Goal: Check status: Check status

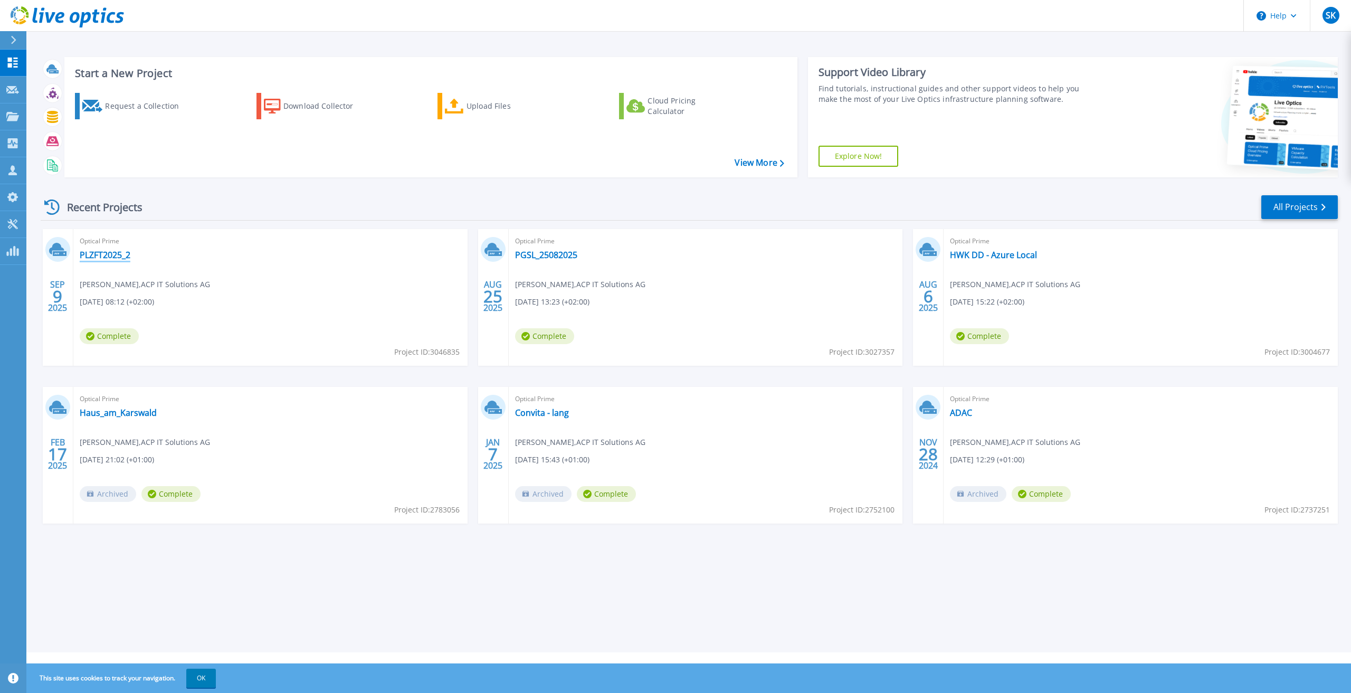
click at [111, 254] on link "PLZFT2025_2" at bounding box center [105, 255] width 51 height 11
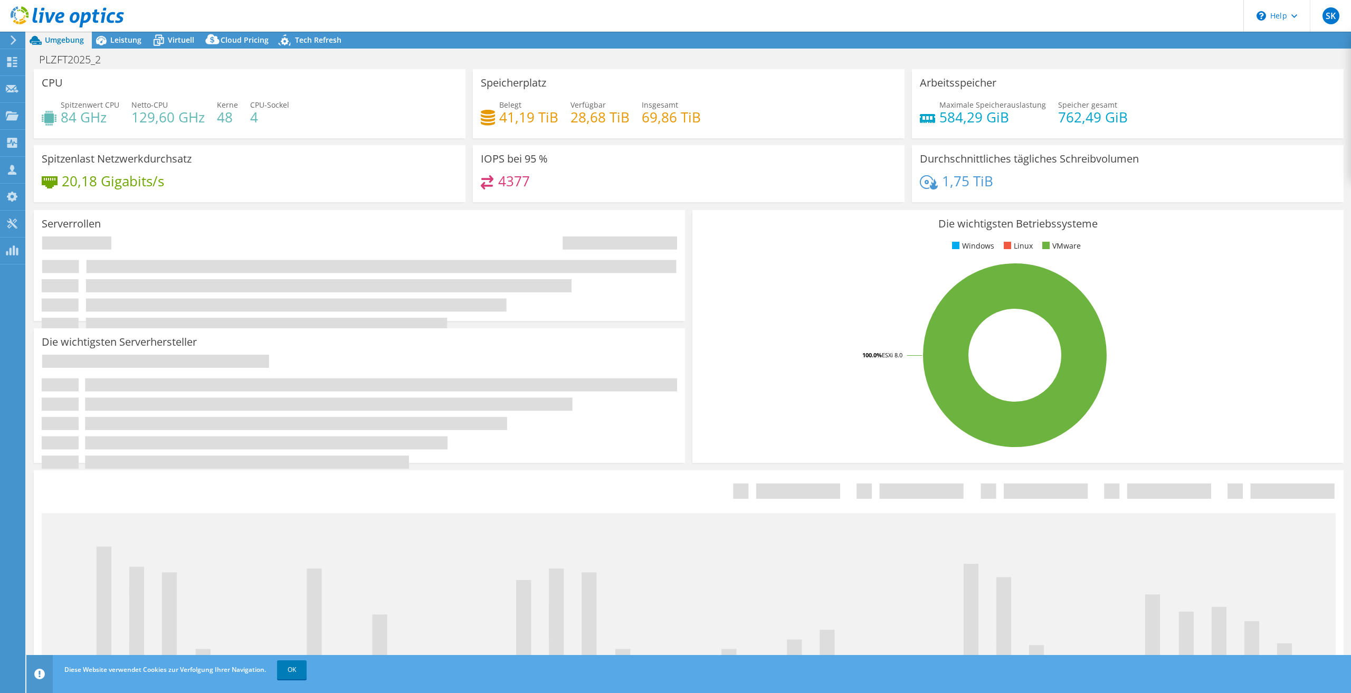
select select "USD"
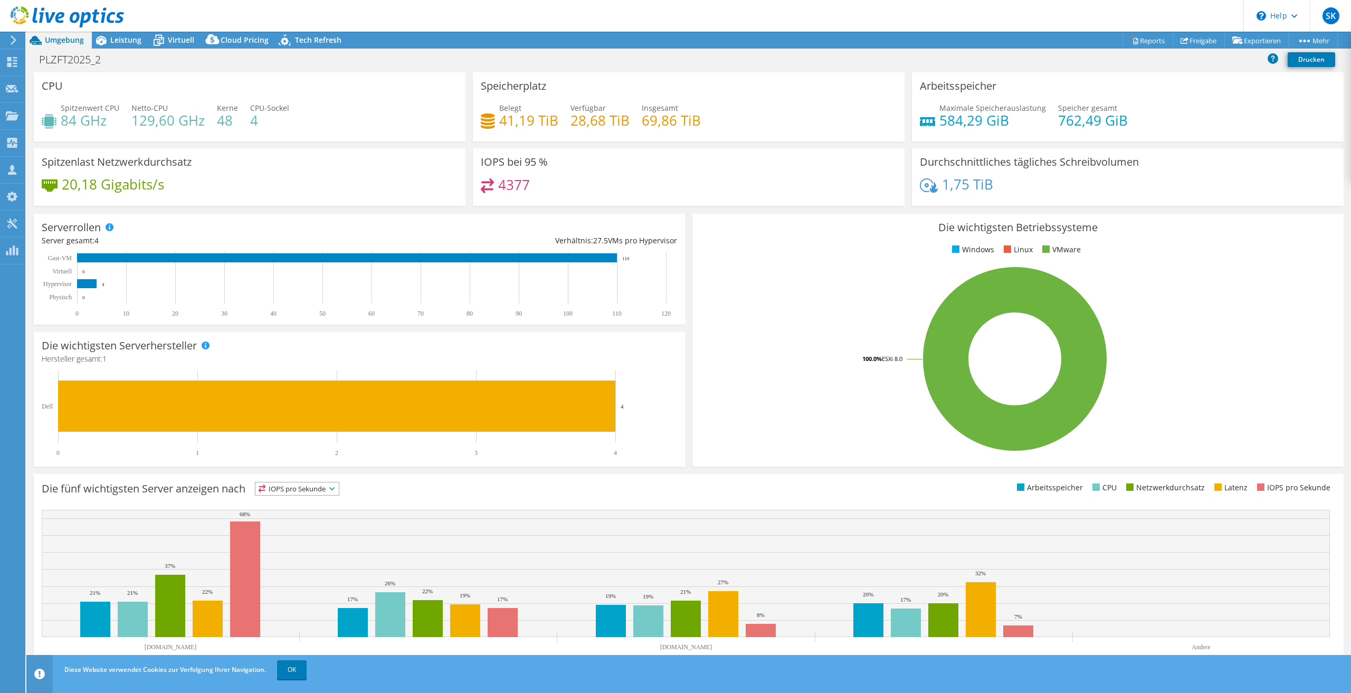
click at [535, 122] on h4 "41,19 TiB" at bounding box center [528, 121] width 59 height 12
click at [646, 124] on h4 "69,86 TiB" at bounding box center [671, 121] width 59 height 12
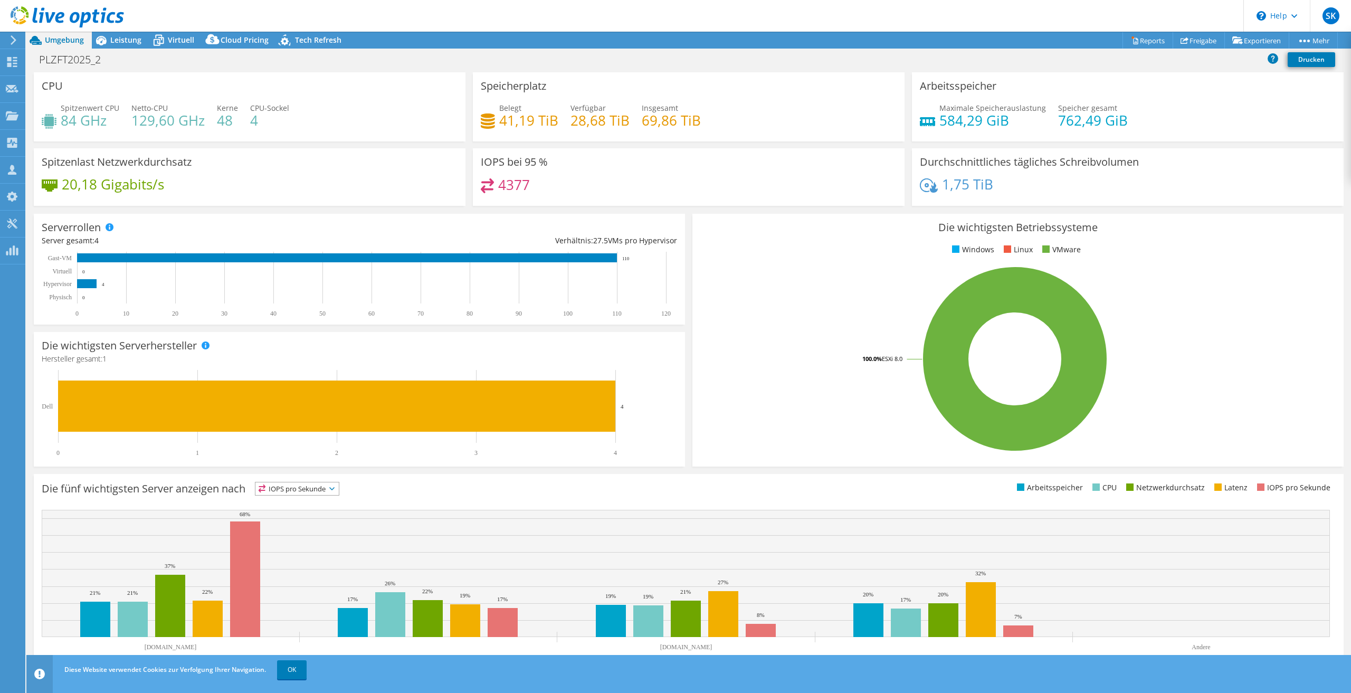
click at [646, 124] on h4 "69,86 TiB" at bounding box center [671, 121] width 59 height 12
click at [665, 118] on h4 "69,86 TiB" at bounding box center [671, 121] width 59 height 12
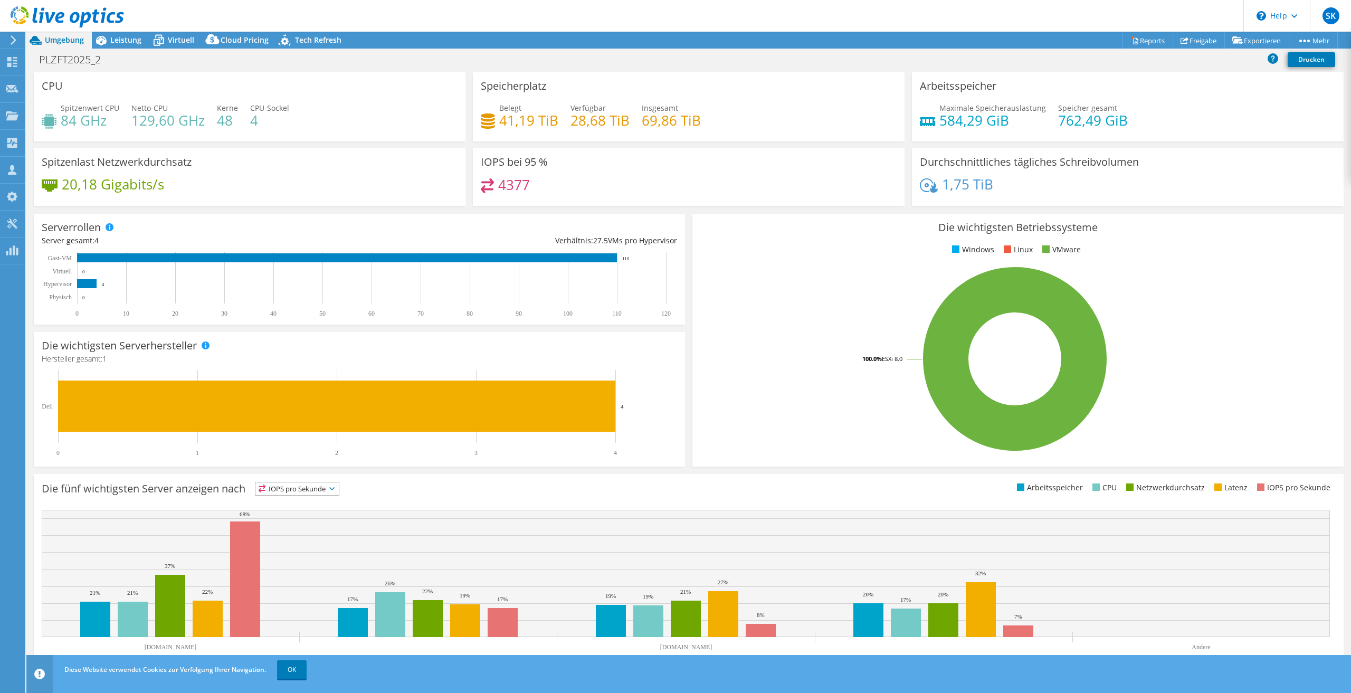
click at [654, 122] on h4 "69,86 TiB" at bounding box center [671, 121] width 59 height 12
click at [650, 122] on h4 "69,86 TiB" at bounding box center [671, 121] width 59 height 12
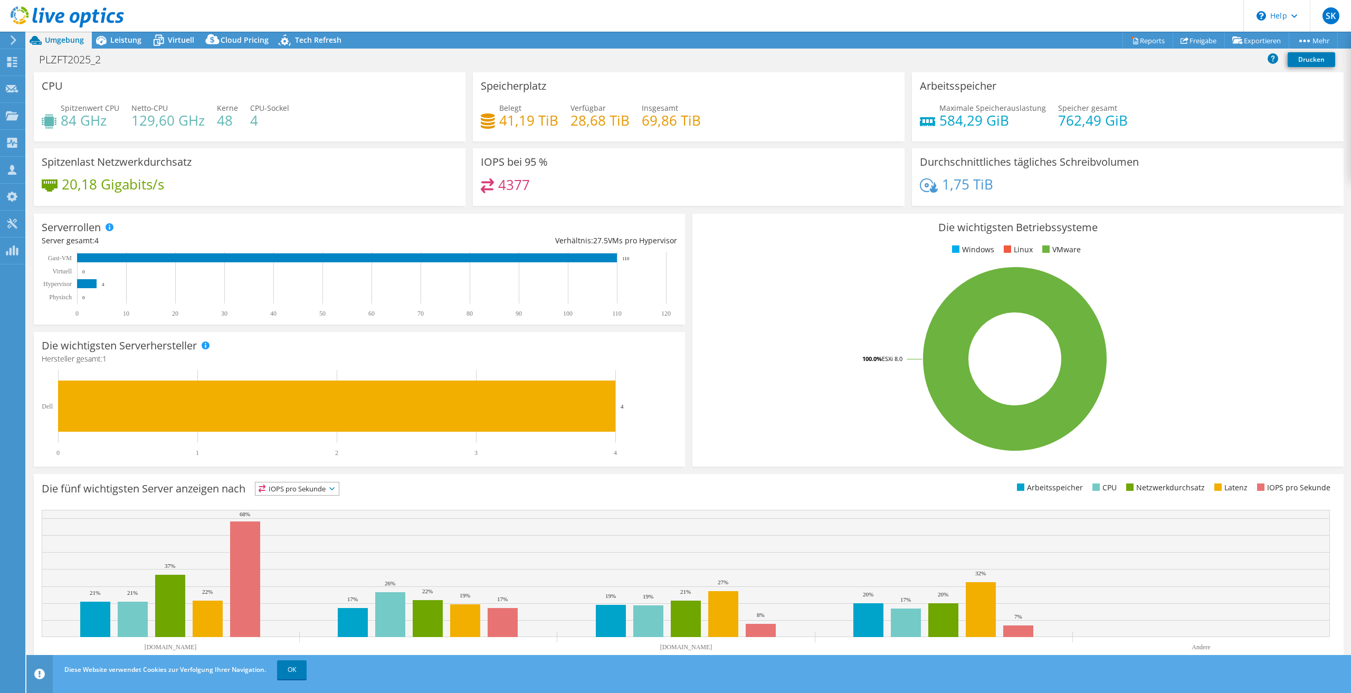
click at [650, 122] on h4 "69,86 TiB" at bounding box center [671, 121] width 59 height 12
click at [640, 125] on div "Belegt 41,19 TiB Verfügbar 28,68 TiB Insgesamt 69,86 TiB" at bounding box center [689, 119] width 416 height 34
click at [670, 115] on h4 "69,86 TiB" at bounding box center [671, 121] width 59 height 12
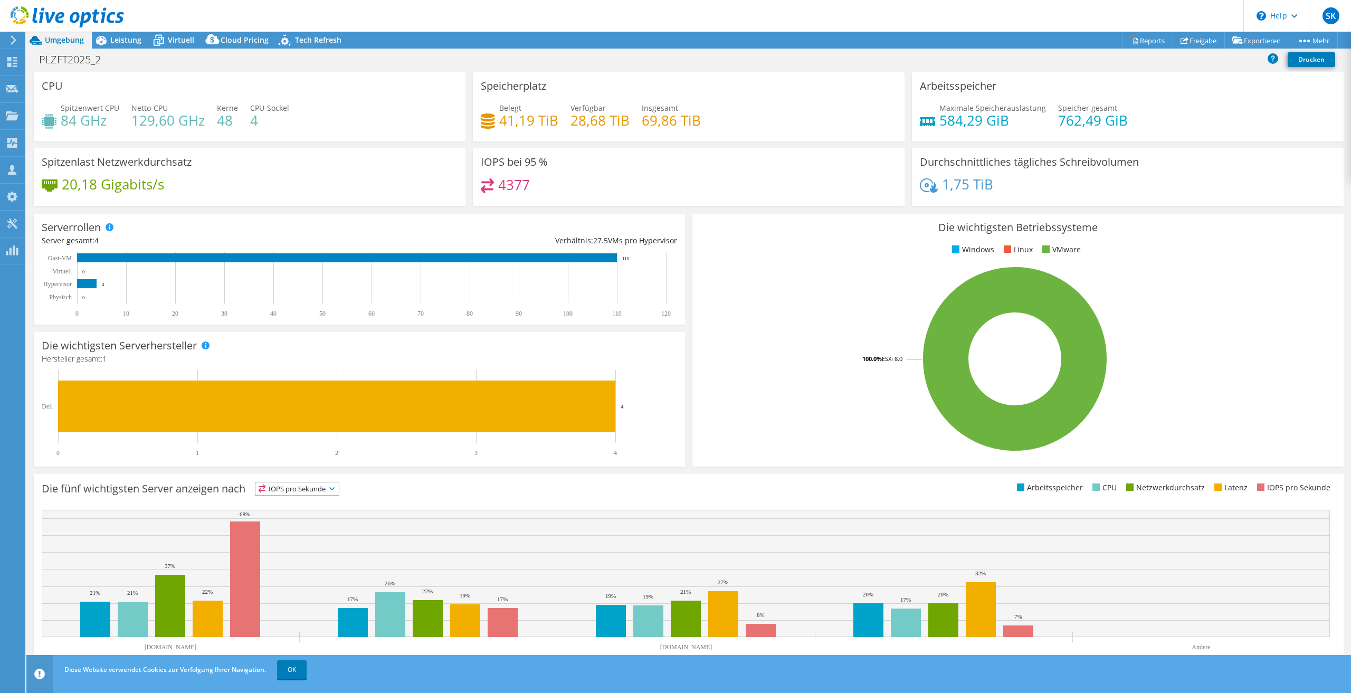
click at [670, 115] on h4 "69,86 TiB" at bounding box center [671, 121] width 59 height 12
click at [528, 122] on h4 "41,19 TiB" at bounding box center [528, 121] width 59 height 12
click at [532, 126] on h4 "41,19 TiB" at bounding box center [528, 121] width 59 height 12
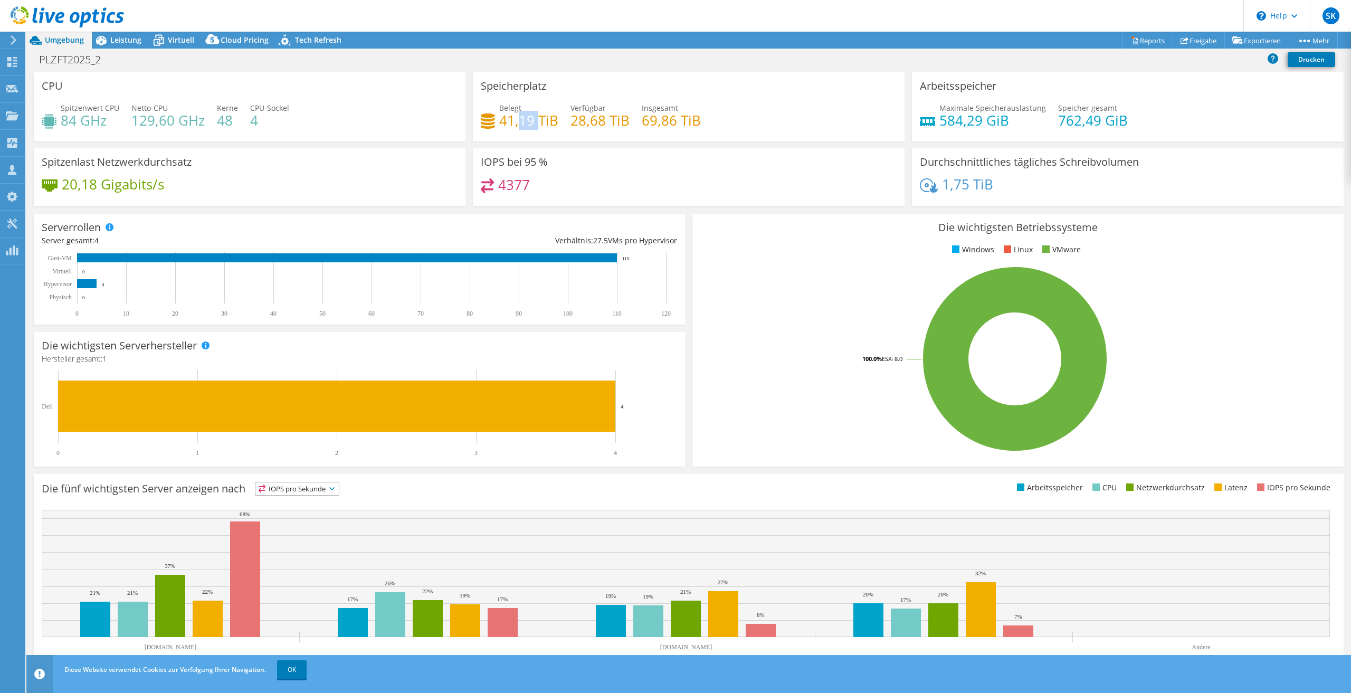
click at [532, 126] on h4 "41,19 TiB" at bounding box center [528, 121] width 59 height 12
click at [666, 125] on h4 "69,86 TiB" at bounding box center [671, 121] width 59 height 12
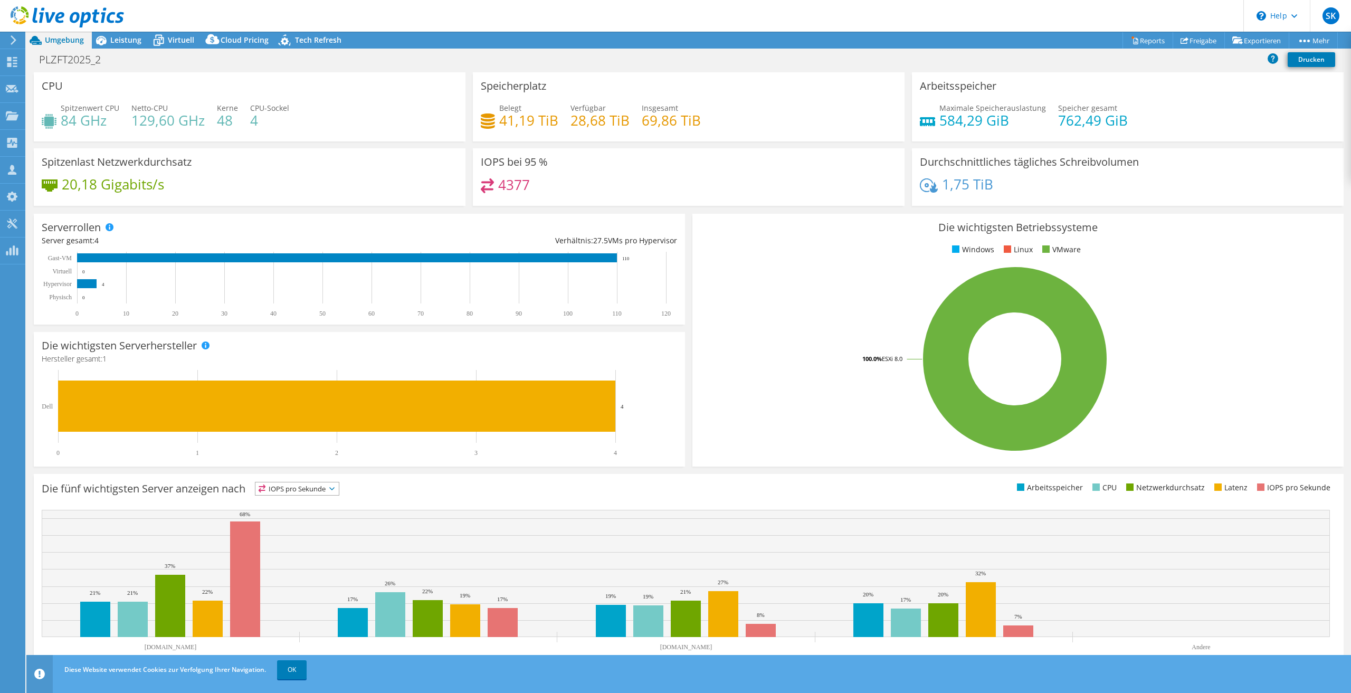
click at [657, 123] on h4 "69,86 TiB" at bounding box center [671, 121] width 59 height 12
click at [647, 120] on h4 "69,86 TiB" at bounding box center [671, 121] width 59 height 12
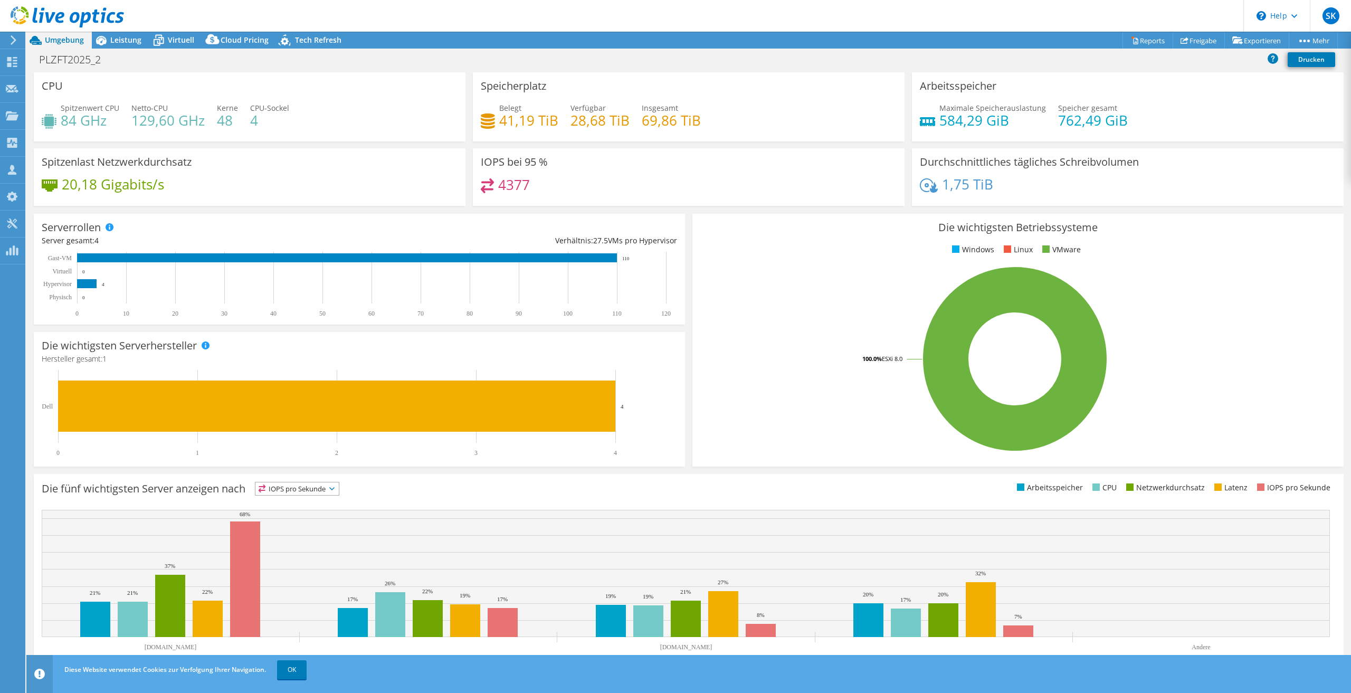
click at [647, 120] on h4 "69,86 TiB" at bounding box center [671, 121] width 59 height 12
click at [674, 121] on h4 "69,86 TiB" at bounding box center [671, 121] width 59 height 12
drag, startPoint x: 673, startPoint y: 120, endPoint x: 628, endPoint y: 119, distance: 44.9
click at [628, 119] on div "Belegt 41,19 TiB Verfügbar 28,68 TiB Insgesamt 69,86 TiB" at bounding box center [689, 119] width 416 height 34
click at [644, 120] on h4 "69,86 TiB" at bounding box center [671, 121] width 59 height 12
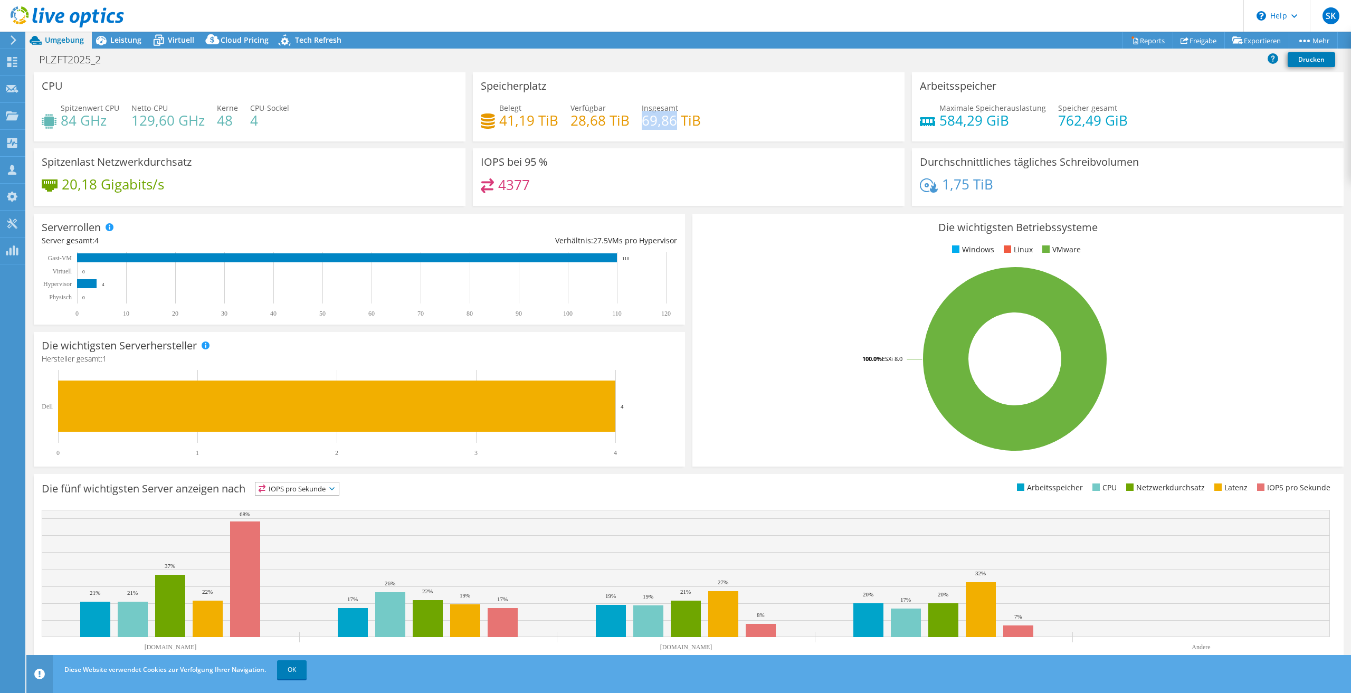
drag, startPoint x: 675, startPoint y: 119, endPoint x: 641, endPoint y: 123, distance: 34.6
click at [642, 123] on h4 "69,86 TiB" at bounding box center [671, 121] width 59 height 12
click at [662, 116] on h4 "69,86 TiB" at bounding box center [671, 121] width 59 height 12
drag, startPoint x: 672, startPoint y: 119, endPoint x: 616, endPoint y: 118, distance: 56.5
click at [616, 118] on div "Belegt 41,19 TiB Verfügbar 28,68 TiB Insgesamt 69,86 TiB" at bounding box center [689, 119] width 416 height 34
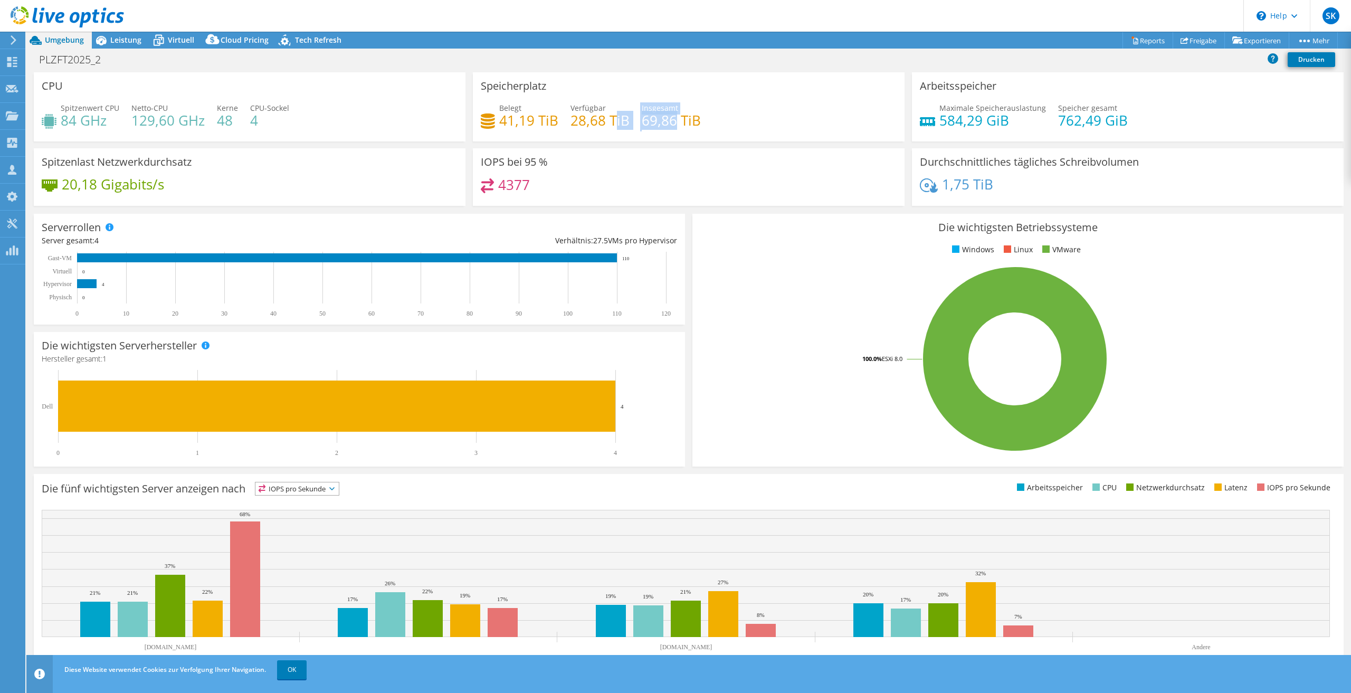
click at [649, 120] on h4 "69,86 TiB" at bounding box center [671, 121] width 59 height 12
drag, startPoint x: 676, startPoint y: 126, endPoint x: 480, endPoint y: 104, distance: 197.5
click at [480, 104] on div "Speicherplatz Belegt 41,19 TiB Verfügbar 28,68 TiB Insgesamt 69,86 TiB" at bounding box center [689, 106] width 432 height 69
click at [528, 101] on div "Speicherplatz Belegt 41,19 TiB Verfügbar 28,68 TiB Insgesamt 69,86 TiB" at bounding box center [689, 106] width 432 height 69
drag, startPoint x: 708, startPoint y: 115, endPoint x: 484, endPoint y: 108, distance: 223.8
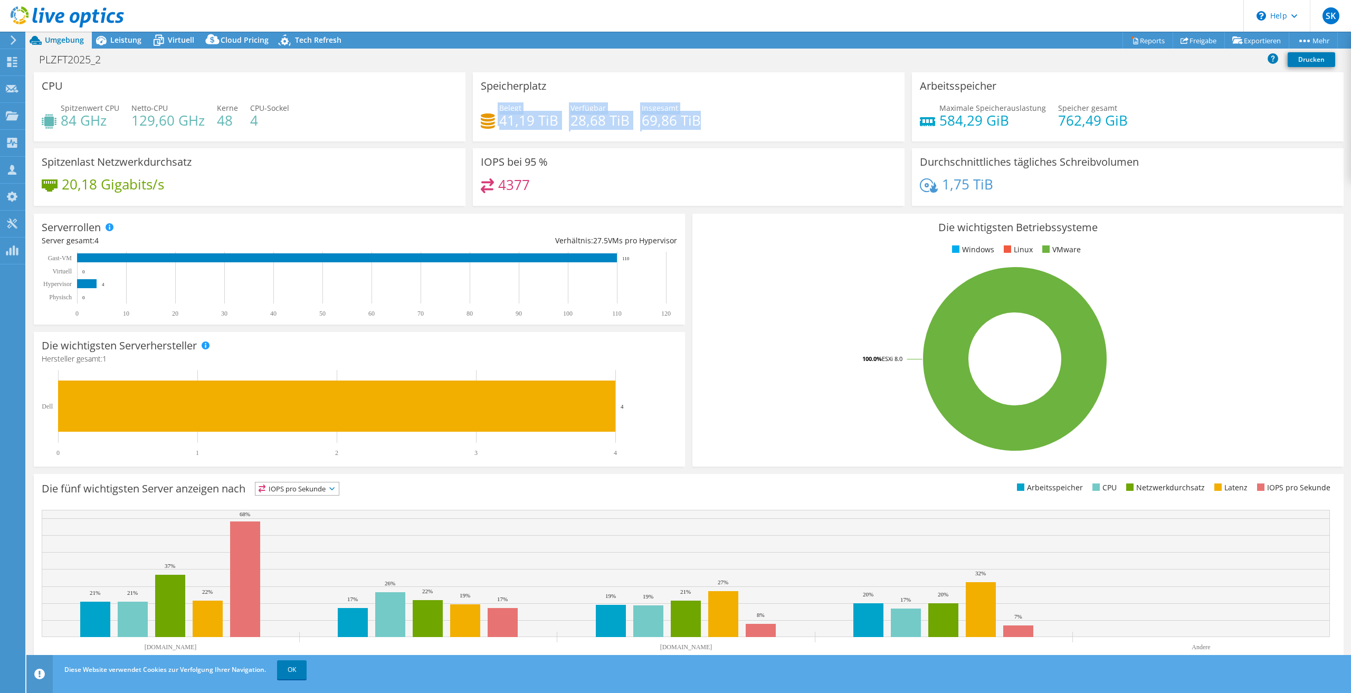
click at [484, 108] on div "Belegt 41,19 TiB Verfügbar 28,68 TiB Insgesamt 69,86 TiB" at bounding box center [689, 119] width 416 height 34
click at [526, 117] on h4 "41,19 TiB" at bounding box center [528, 121] width 59 height 12
drag, startPoint x: 697, startPoint y: 118, endPoint x: 451, endPoint y: 113, distance: 245.9
click at [451, 113] on div "CPU Spitzenwert CPU 84 GHz Netto-CPU 129,60 GHz Kerne 48 CPU-Sockel 4 Speicherp…" at bounding box center [688, 142] width 1317 height 140
click at [463, 112] on div "CPU Spitzenwert CPU 84 GHz Netto-CPU 129,60 GHz Kerne 48 CPU-Sockel 4" at bounding box center [250, 106] width 432 height 69
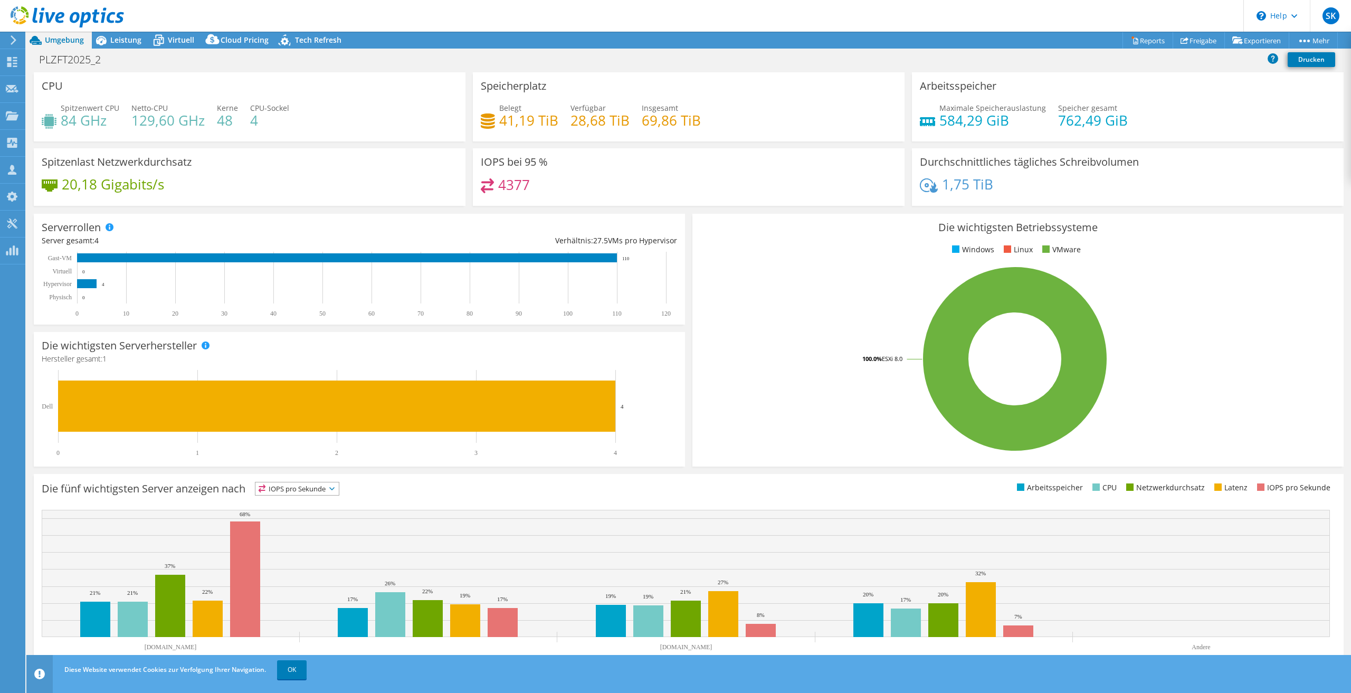
click at [519, 122] on h4 "41,19 TiB" at bounding box center [528, 121] width 59 height 12
